Goal: Information Seeking & Learning: Find contact information

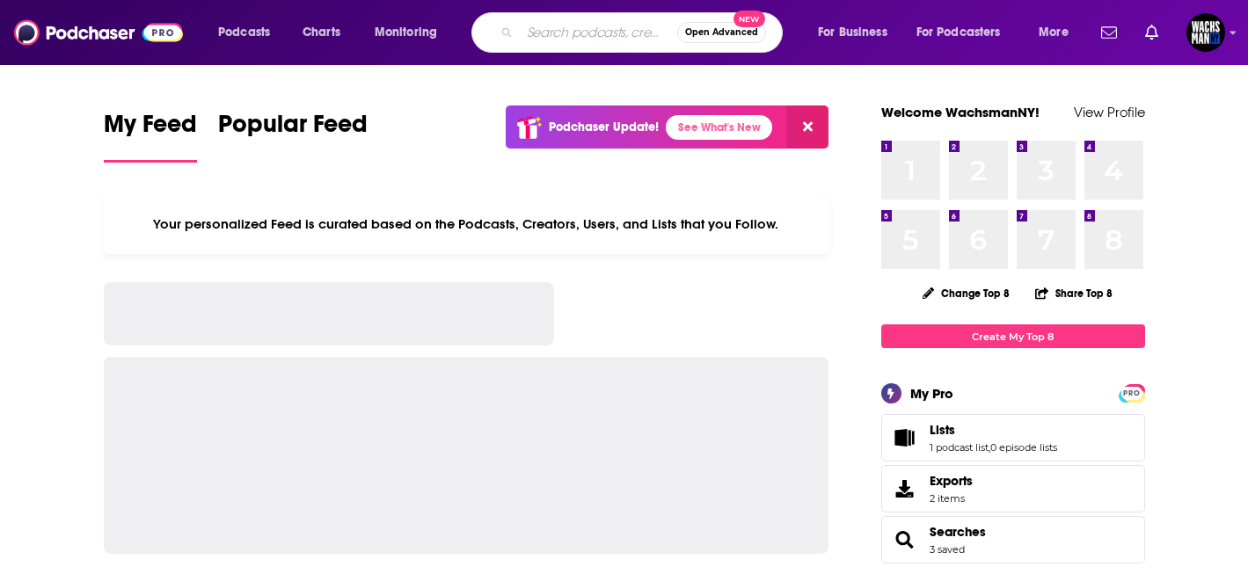
click at [548, 33] on input "Search podcasts, credits, & more..." at bounding box center [598, 32] width 157 height 28
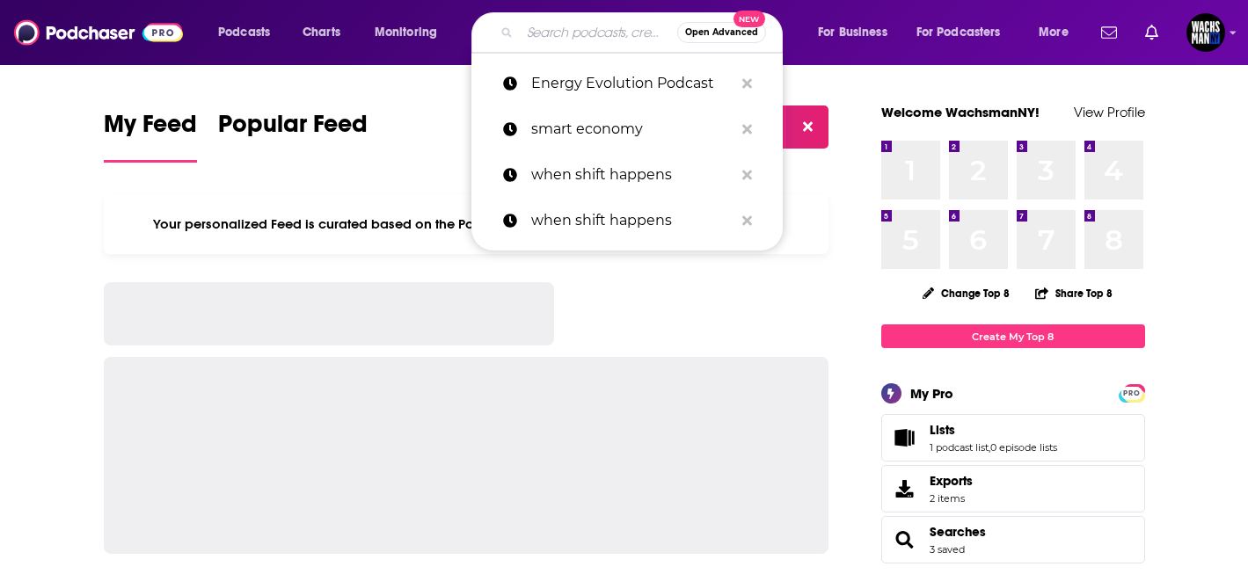
paste input "Big Technology Podcast"
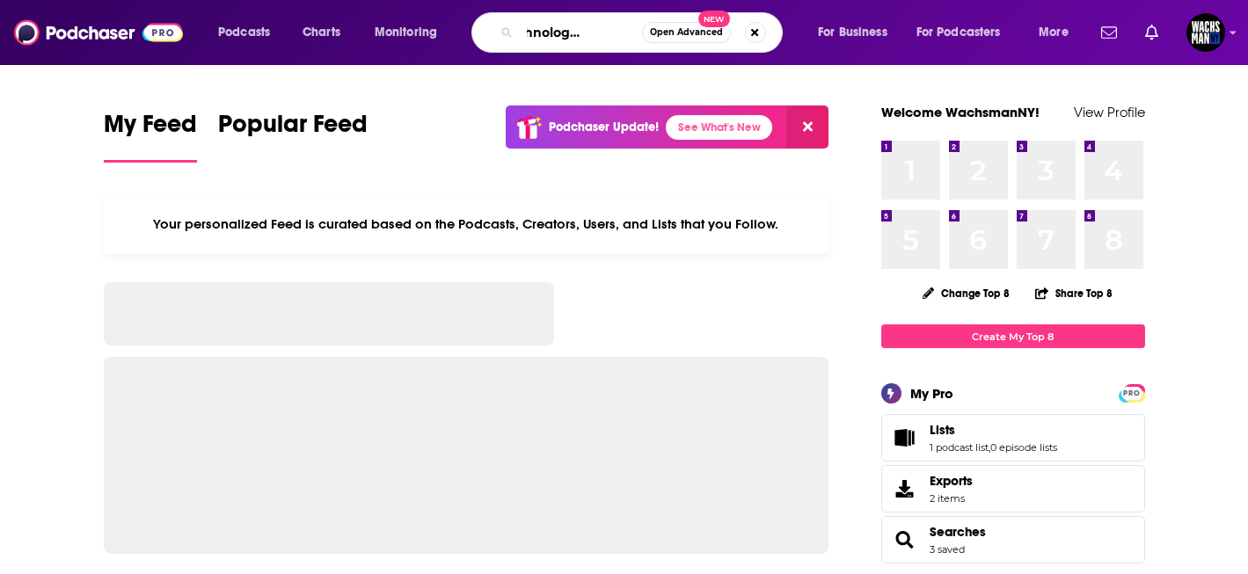
type input "Big Technology Podcast"
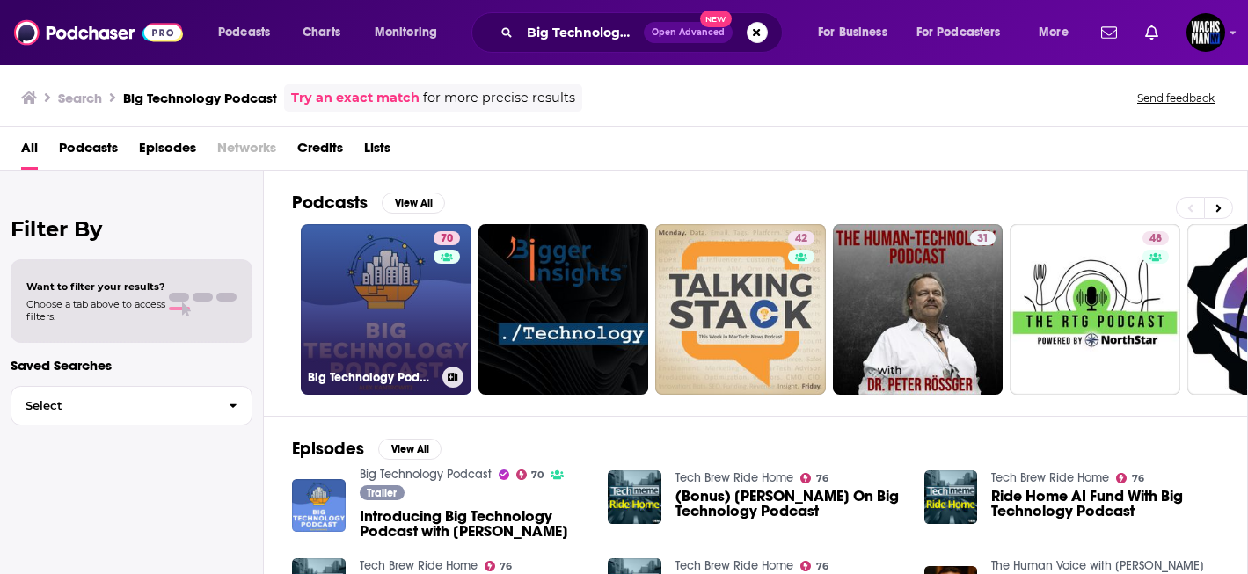
click at [391, 324] on link "70 Big Technology Podcast" at bounding box center [386, 309] width 171 height 171
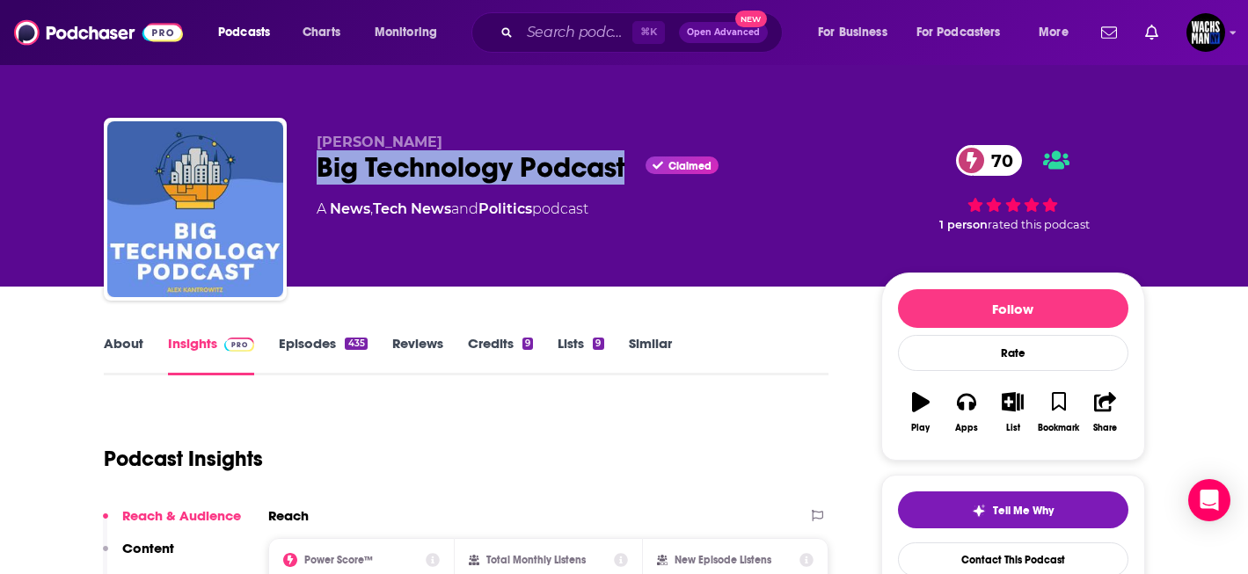
drag, startPoint x: 628, startPoint y: 173, endPoint x: 314, endPoint y: 178, distance: 314.1
click at [314, 178] on div "Alex Kantrowitz Big Technology Podcast Claimed 70 A News , Tech News and Politi…" at bounding box center [624, 213] width 1041 height 190
copy h2 "Big Technology Podcast"
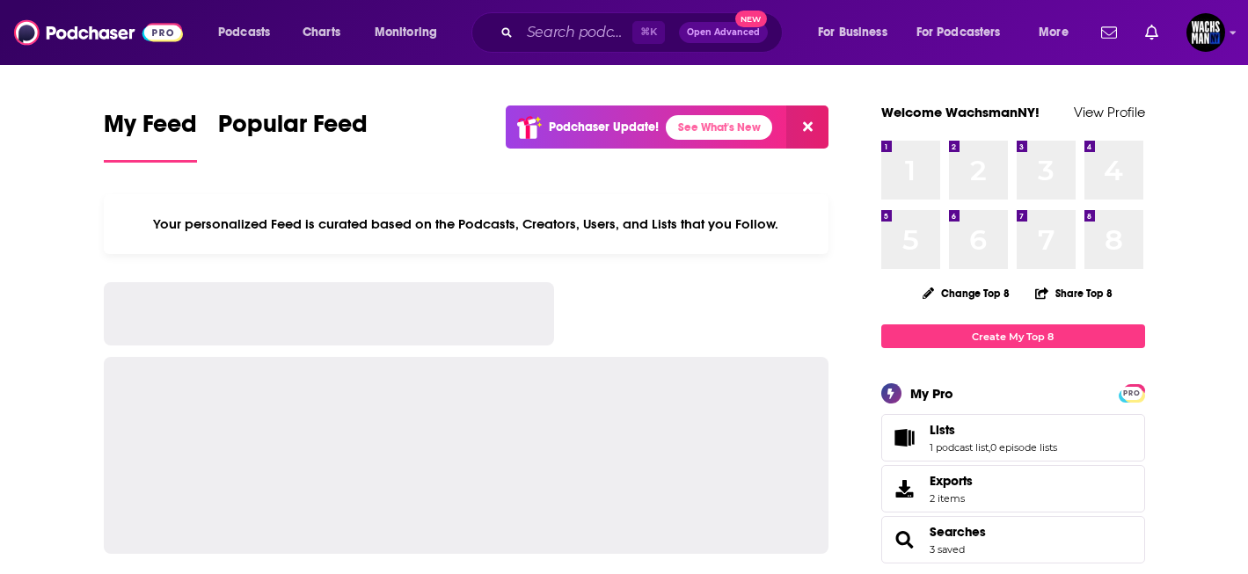
click at [587, 48] on div "⌘ K Open Advanced New" at bounding box center [626, 32] width 311 height 40
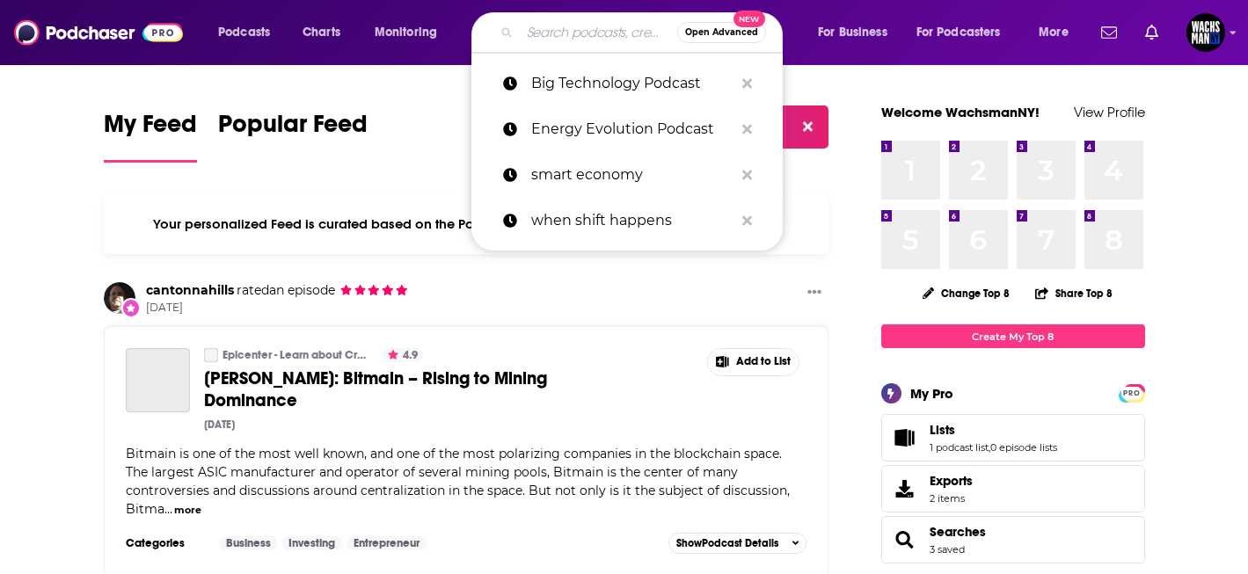
click at [536, 36] on input "Search podcasts, credits, & more..." at bounding box center [598, 32] width 157 height 28
paste input "Bloomberg Businessweek Podcast,"
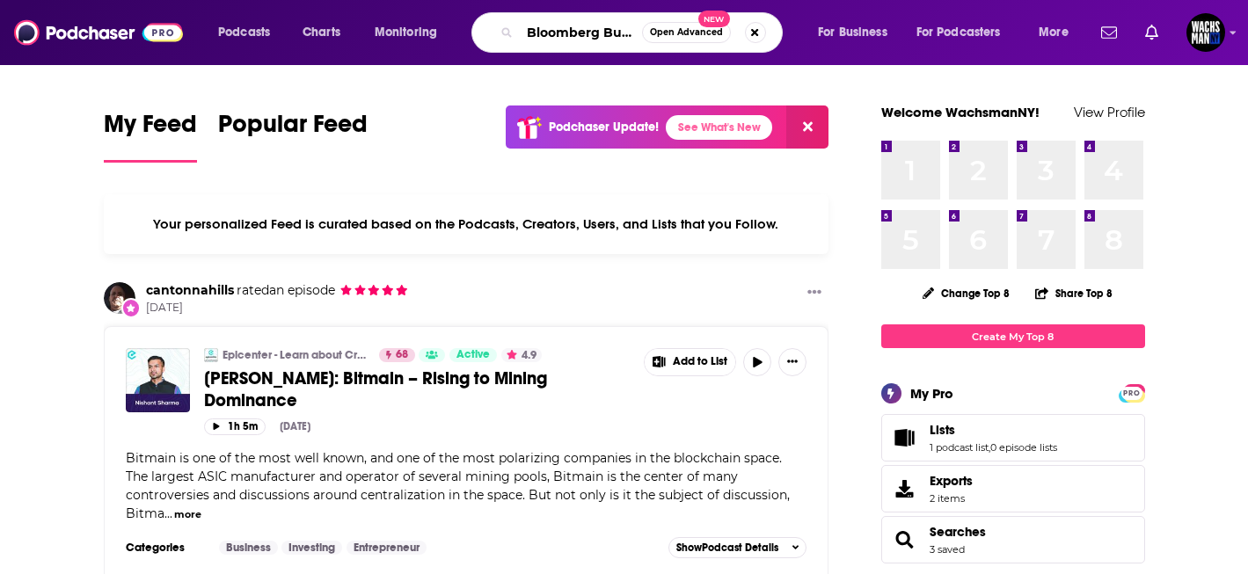
scroll to position [0, 121]
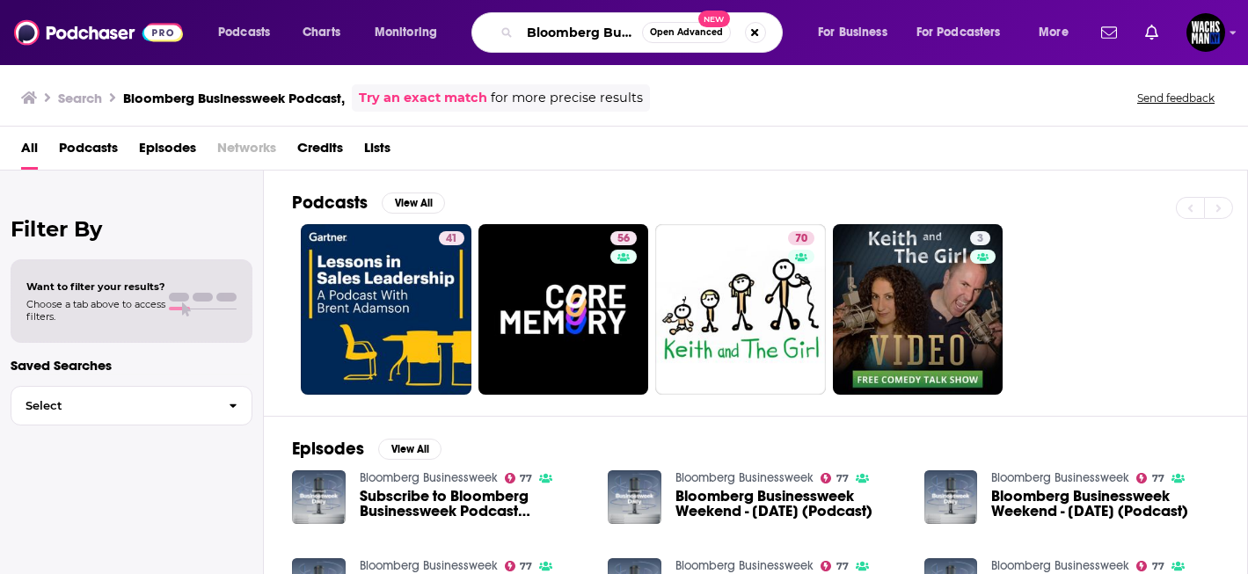
scroll to position [0, 121]
drag, startPoint x: 597, startPoint y: 35, endPoint x: 728, endPoint y: 42, distance: 131.3
click at [728, 42] on div "Bloomberg Businessweek Podcast, Open Advanced New" at bounding box center [626, 32] width 311 height 40
type input "Bloomberg"
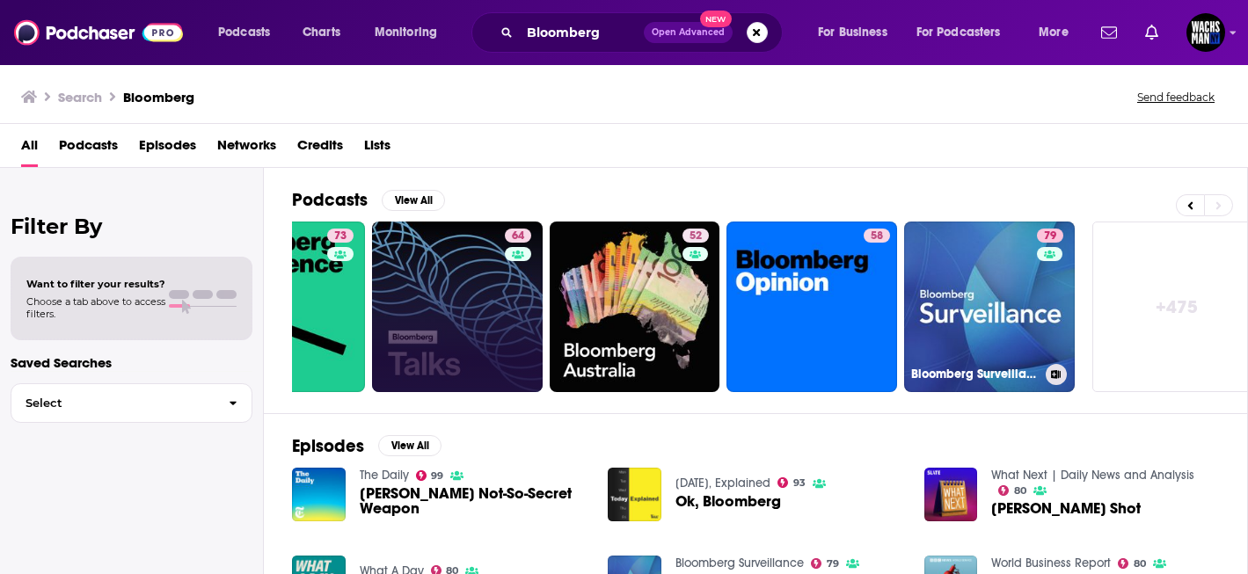
scroll to position [0, 660]
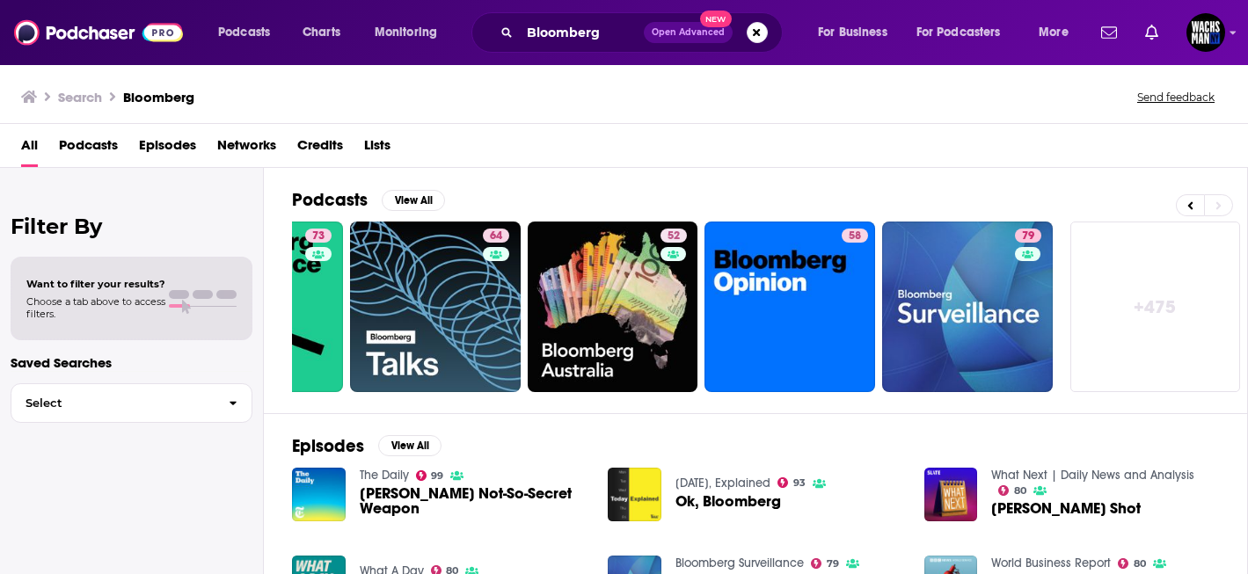
click at [1174, 313] on link "+ 475" at bounding box center [1156, 307] width 171 height 171
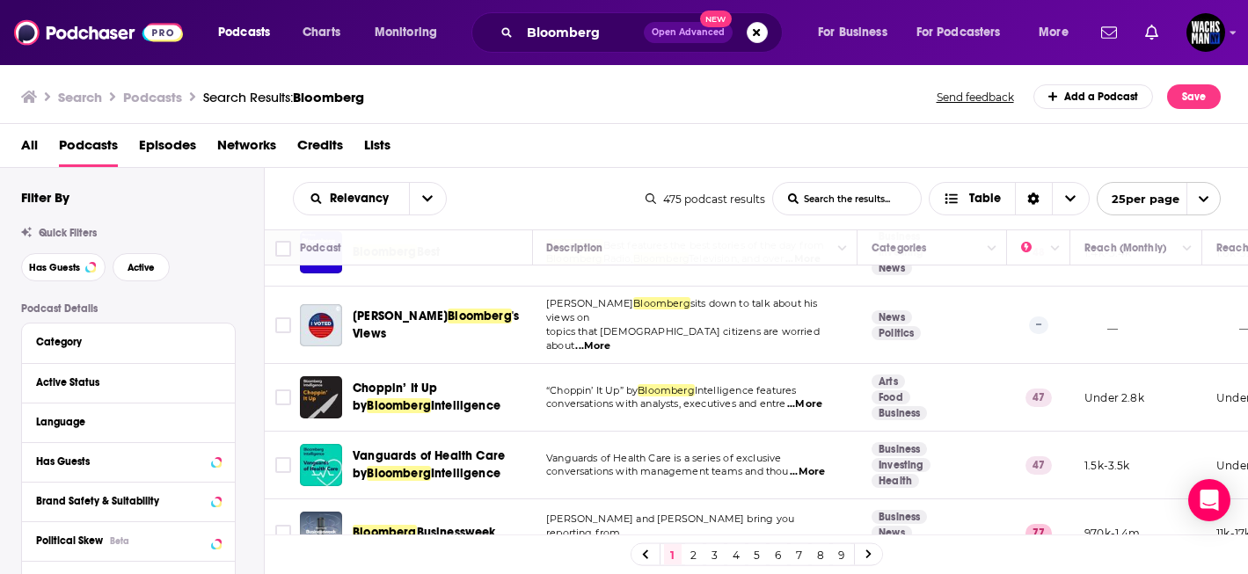
scroll to position [1394, 1]
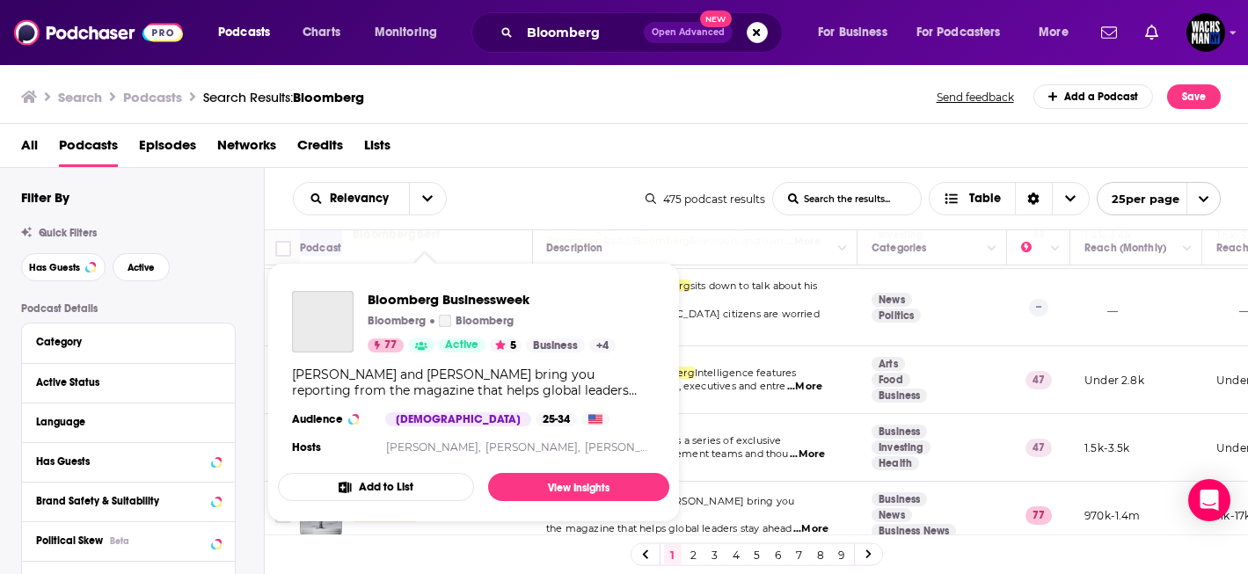
click at [455, 503] on div "Podcasts Charts Monitoring Bloomberg Open Advanced New For Business For Podcast…" at bounding box center [624, 287] width 1248 height 574
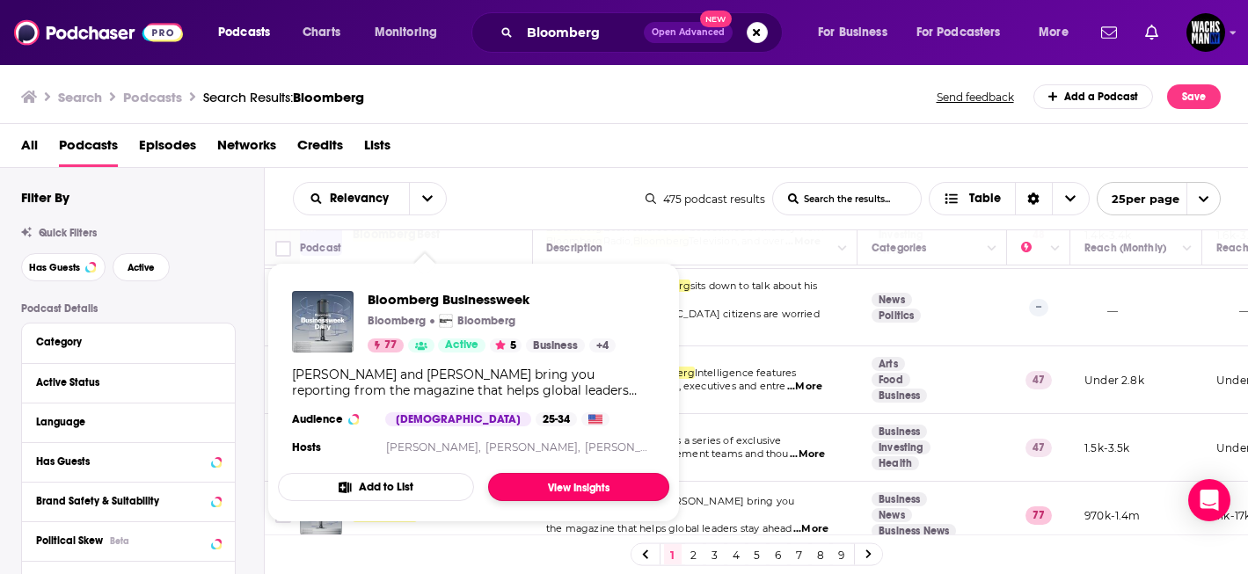
click at [525, 483] on link "View Insights" at bounding box center [578, 487] width 181 height 28
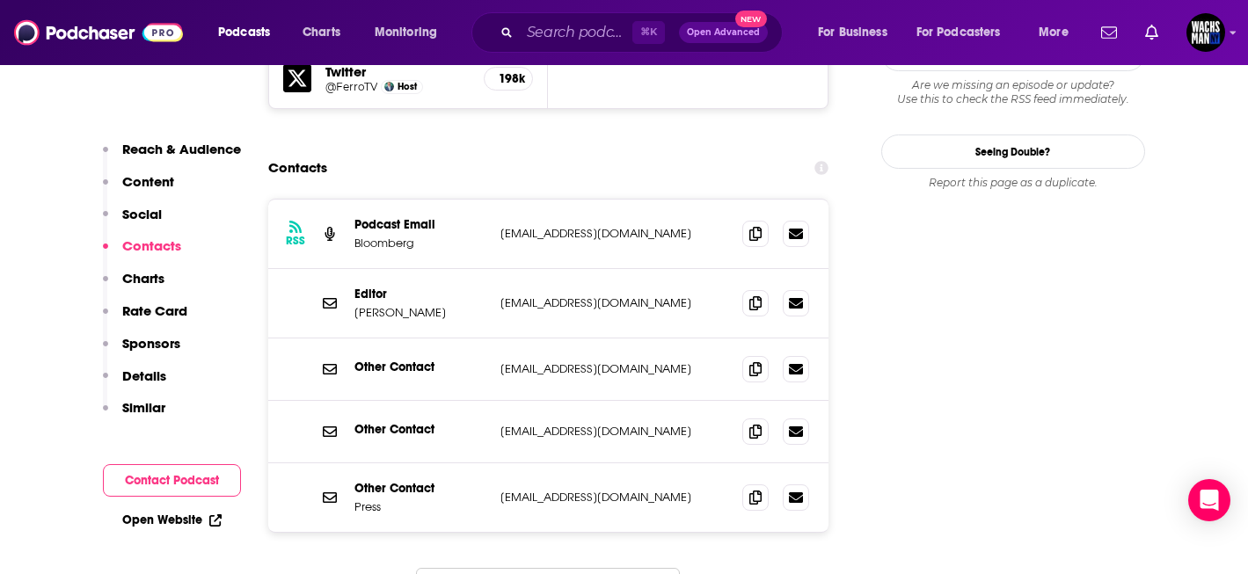
scroll to position [1800, 0]
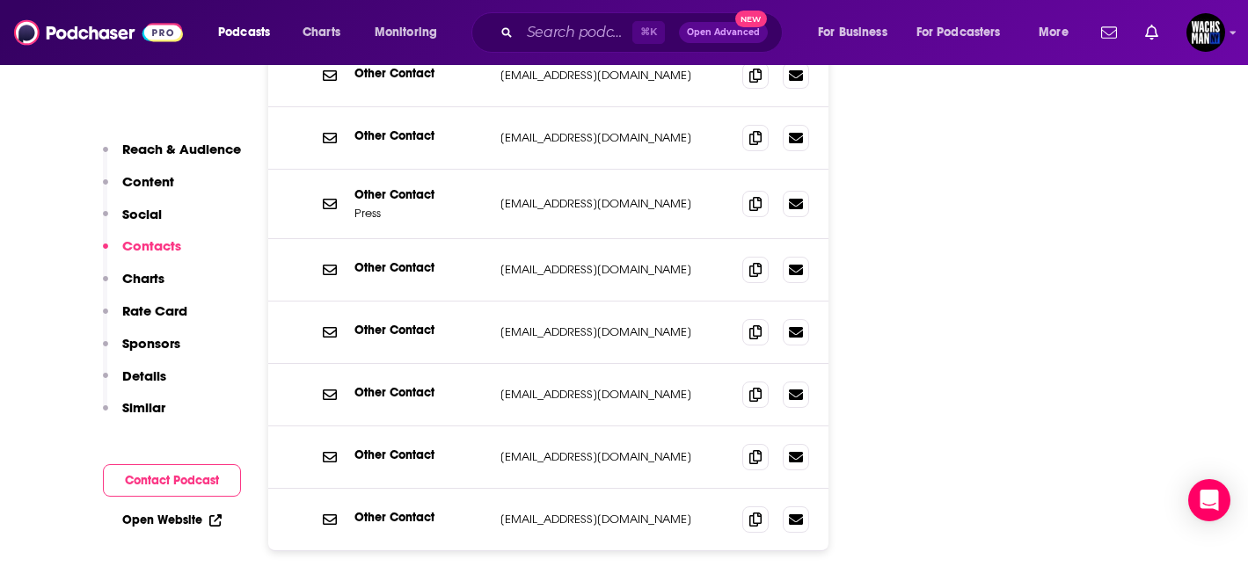
scroll to position [2101, 0]
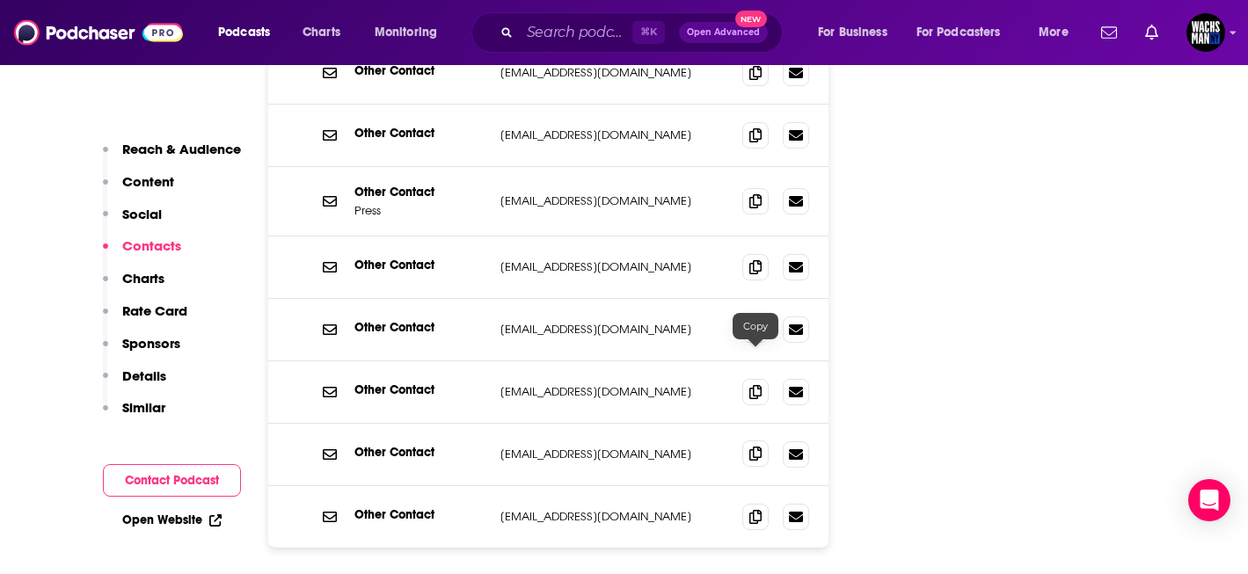
click at [757, 447] on icon at bounding box center [755, 454] width 12 height 14
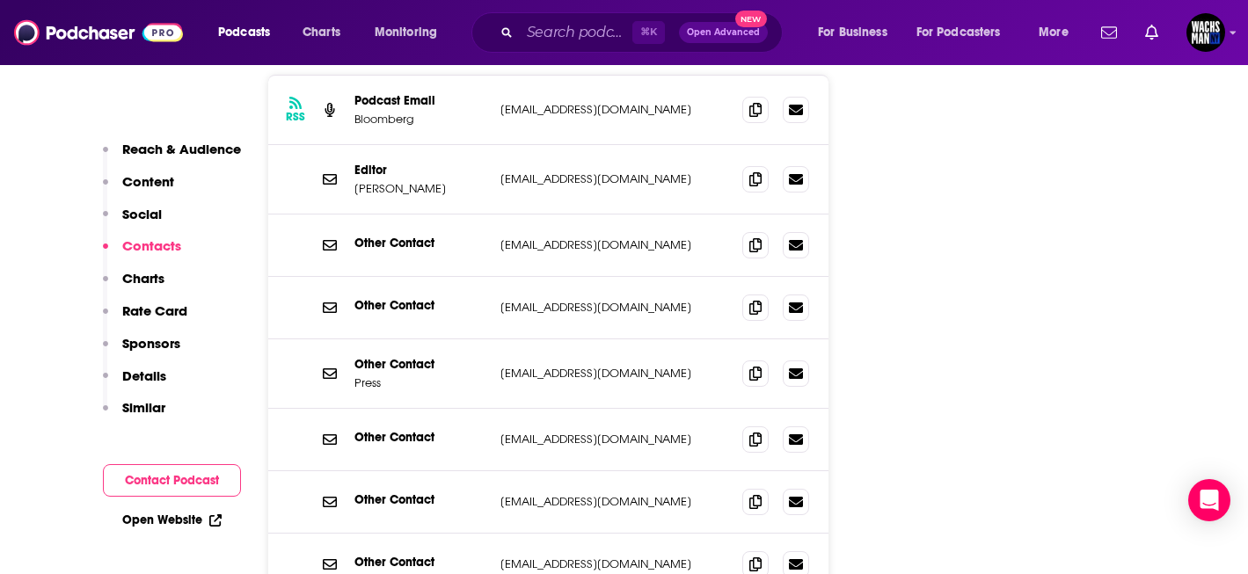
scroll to position [1925, 0]
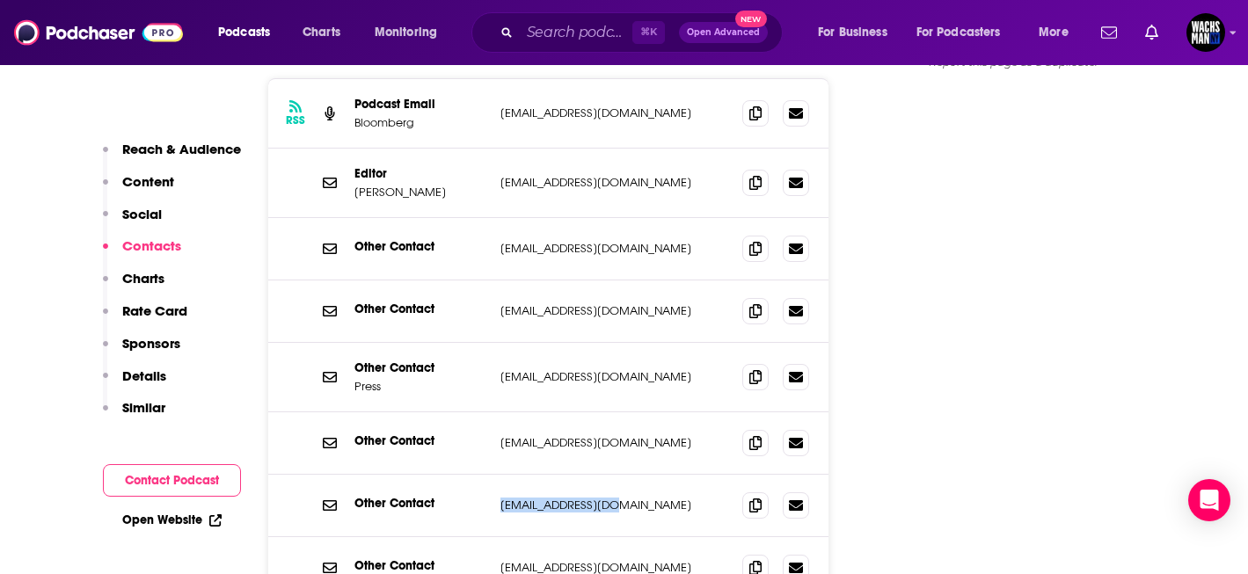
drag, startPoint x: 653, startPoint y: 414, endPoint x: 480, endPoint y: 414, distance: 172.4
click at [0, 0] on div "Other Contact [EMAIL_ADDRESS][DOMAIN_NAME] [EMAIL_ADDRESS][DOMAIN_NAME]" at bounding box center [0, 0] width 0 height 0
copy div "[EMAIL_ADDRESS][DOMAIN_NAME]"
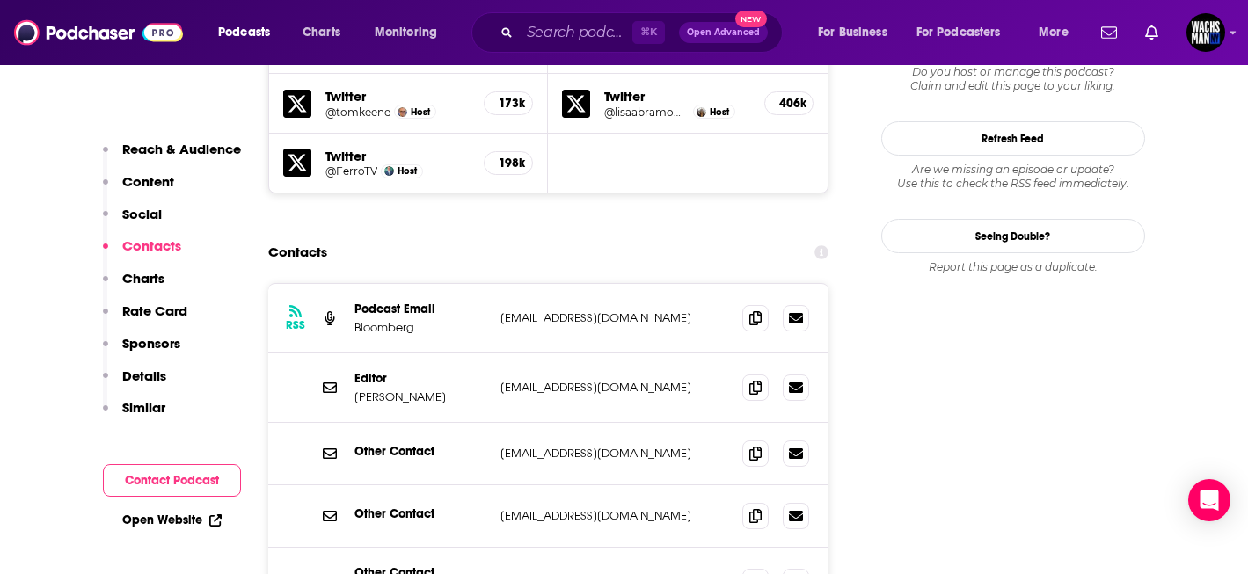
scroll to position [1714, 0]
